Goal: Navigation & Orientation: Find specific page/section

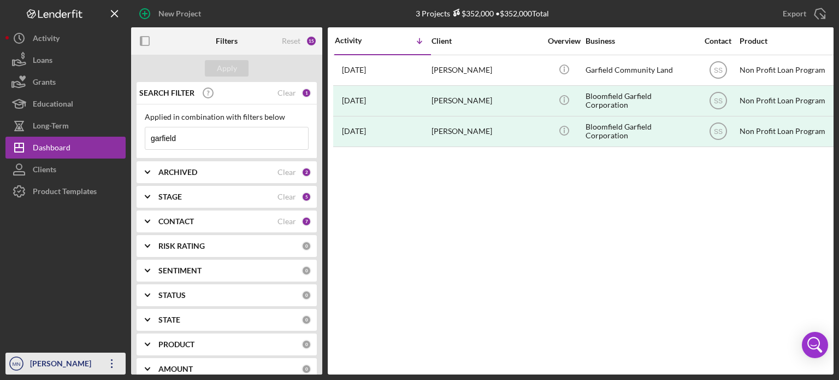
click at [55, 357] on div "[PERSON_NAME]" at bounding box center [62, 364] width 71 height 25
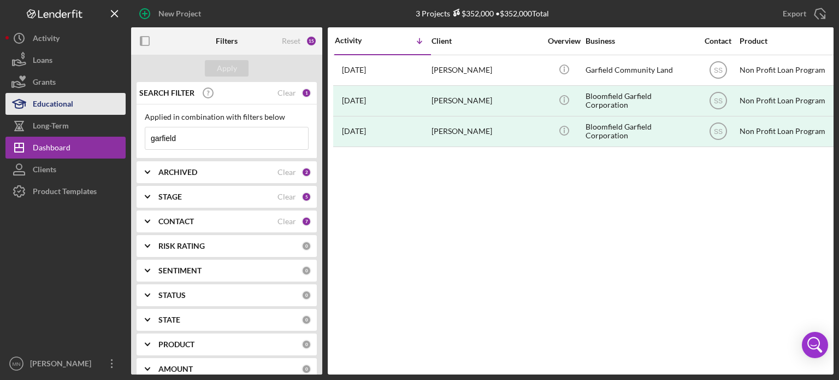
click at [72, 95] on div "Educational" at bounding box center [53, 105] width 40 height 25
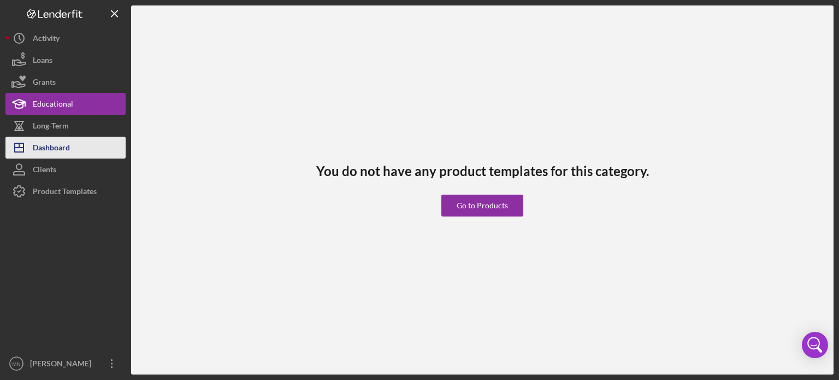
click at [55, 146] on div "Dashboard" at bounding box center [51, 149] width 37 height 25
